Goal: Navigation & Orientation: Understand site structure

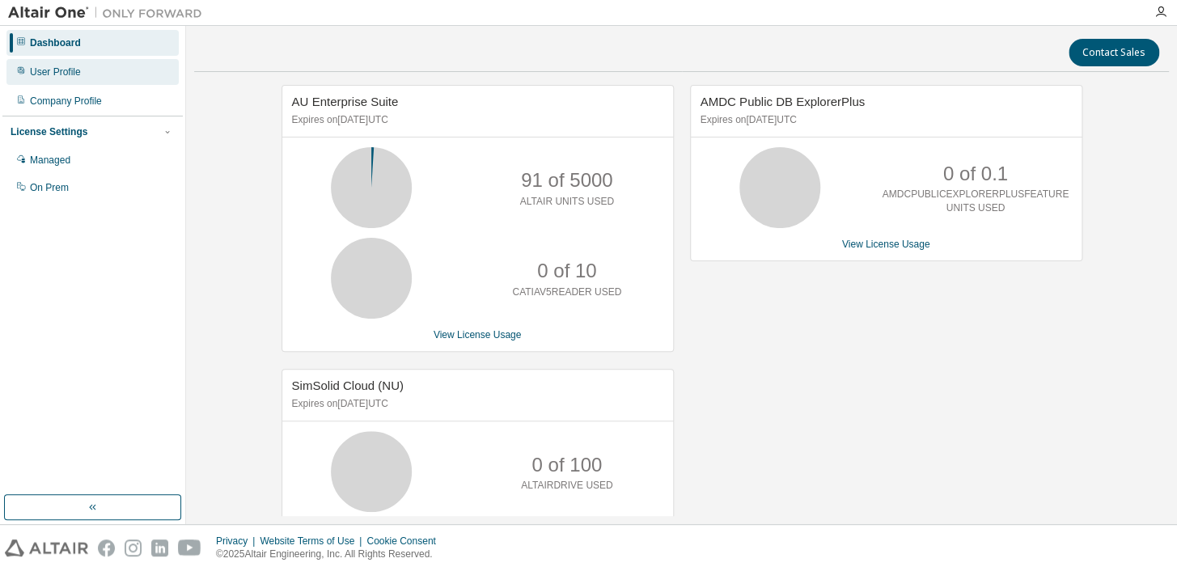
click at [86, 70] on div "User Profile" at bounding box center [92, 72] width 172 height 26
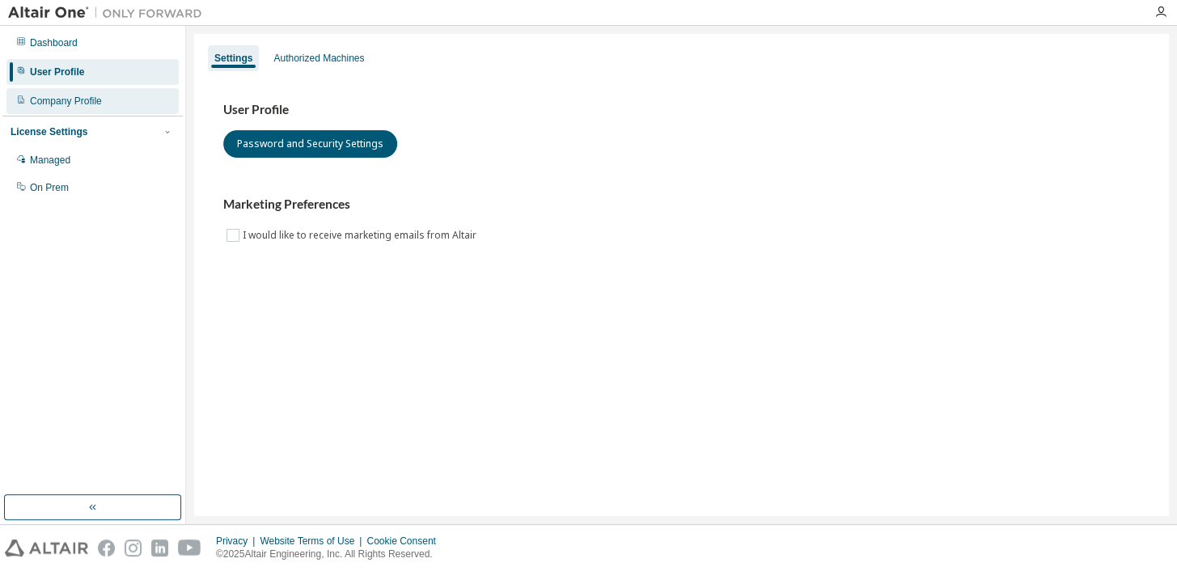
click at [85, 99] on div "Company Profile" at bounding box center [66, 101] width 72 height 13
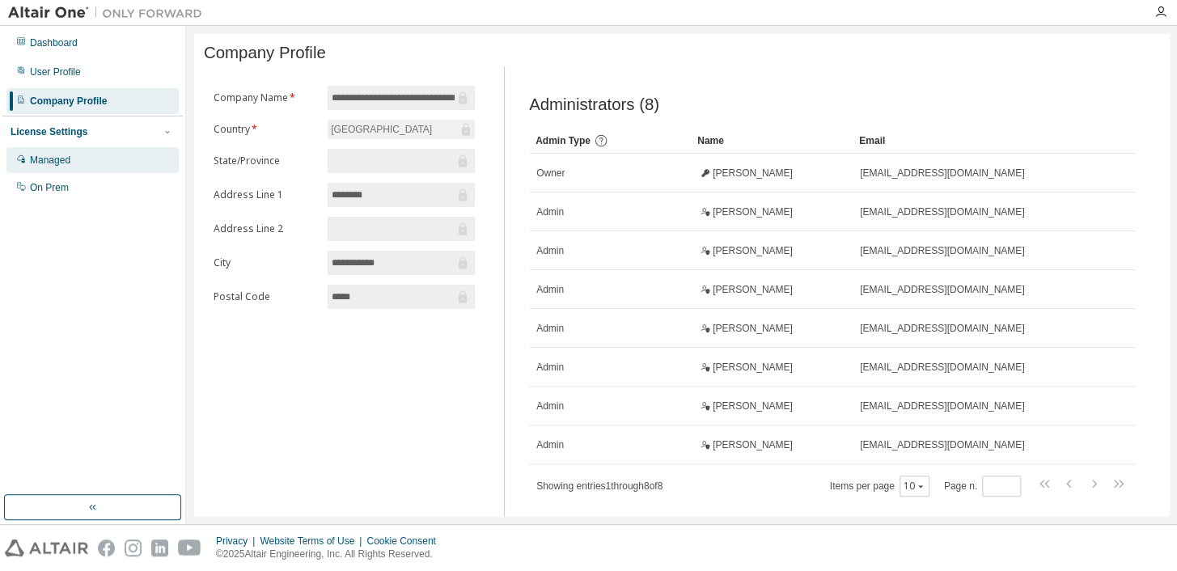
click at [54, 155] on div "Managed" at bounding box center [50, 160] width 40 height 13
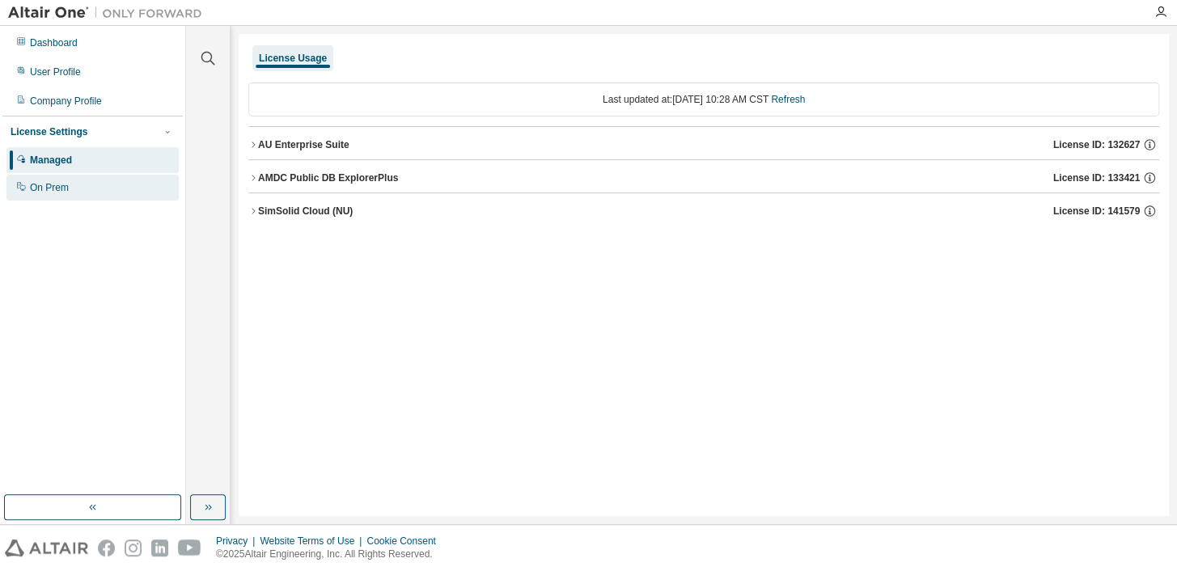
click at [47, 184] on div "On Prem" at bounding box center [49, 187] width 39 height 13
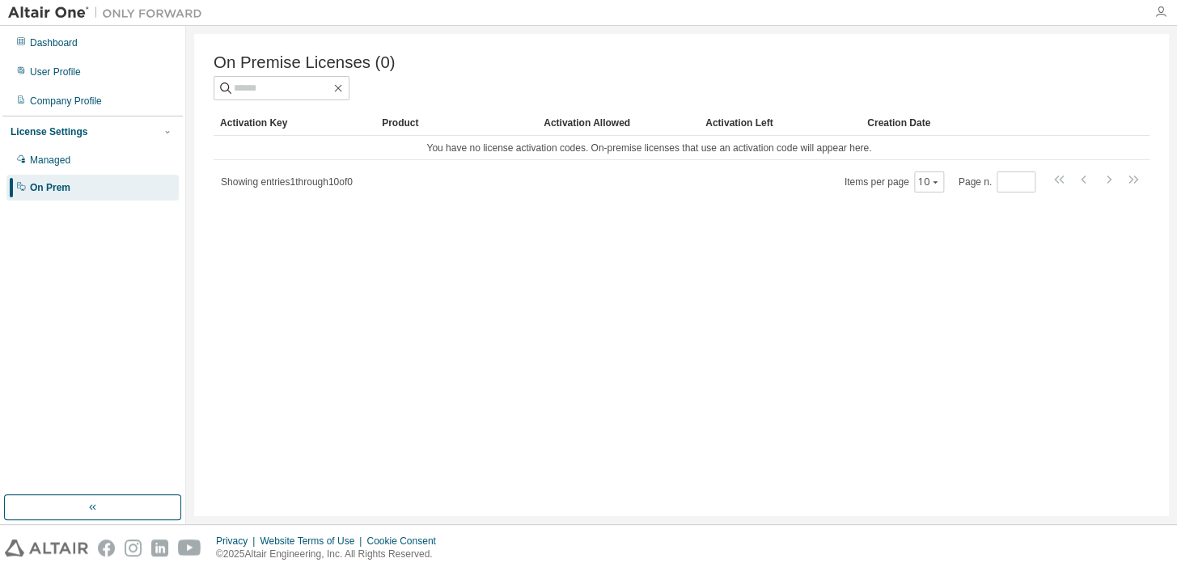
click at [1161, 16] on icon "button" at bounding box center [1160, 12] width 13 height 13
